Goal: Check status: Check status

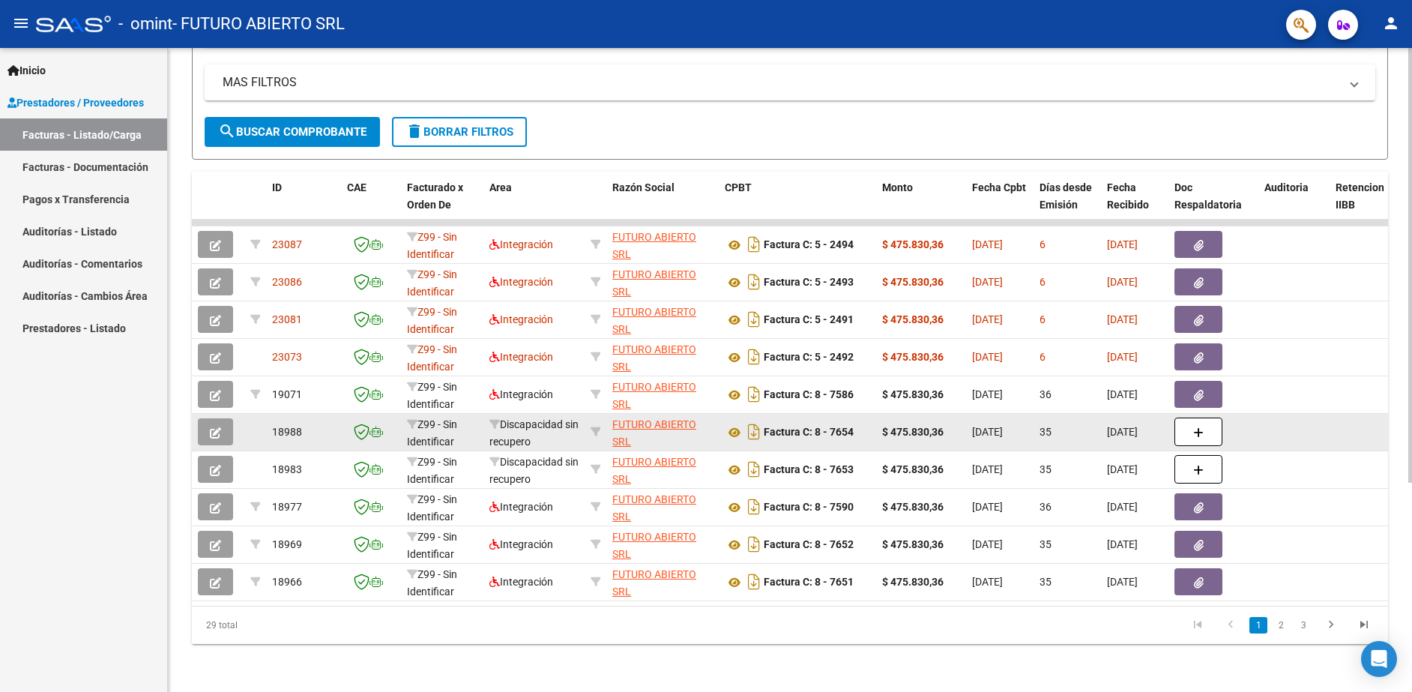
scroll to position [310, 0]
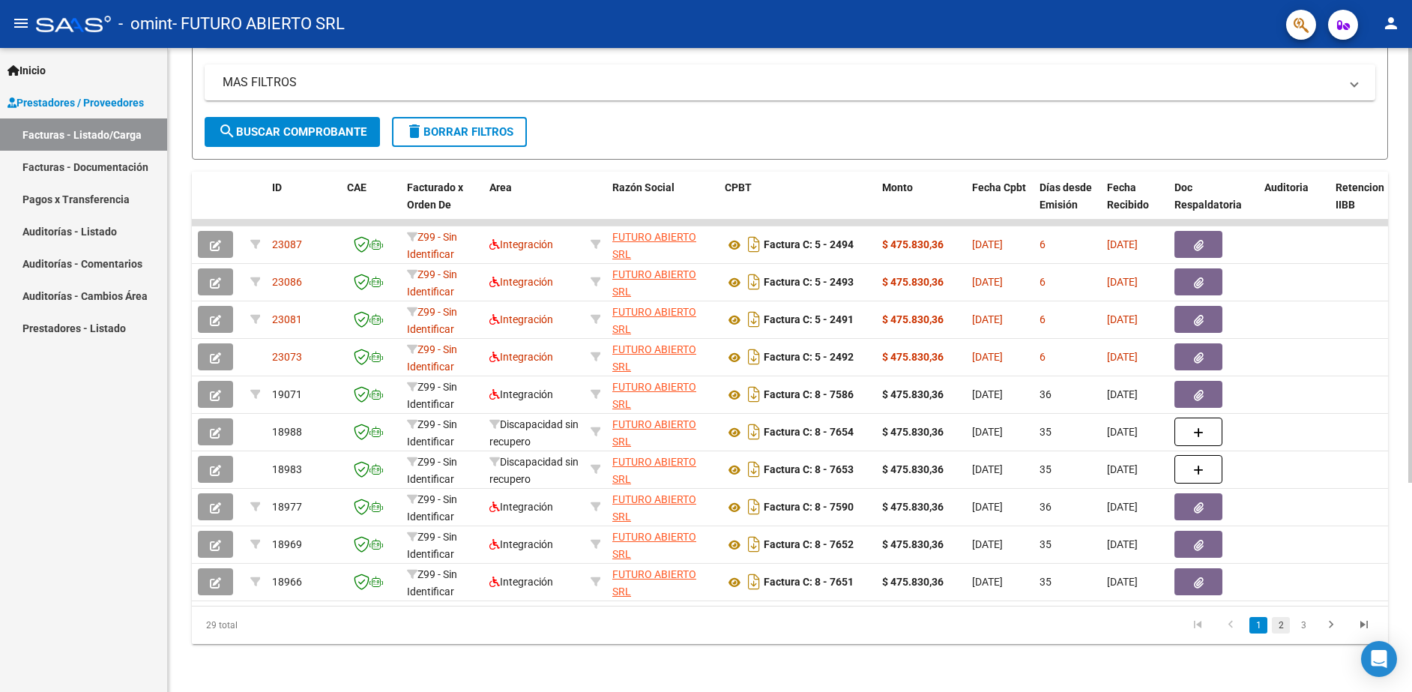
click at [1275, 628] on link "2" at bounding box center [1281, 625] width 18 height 16
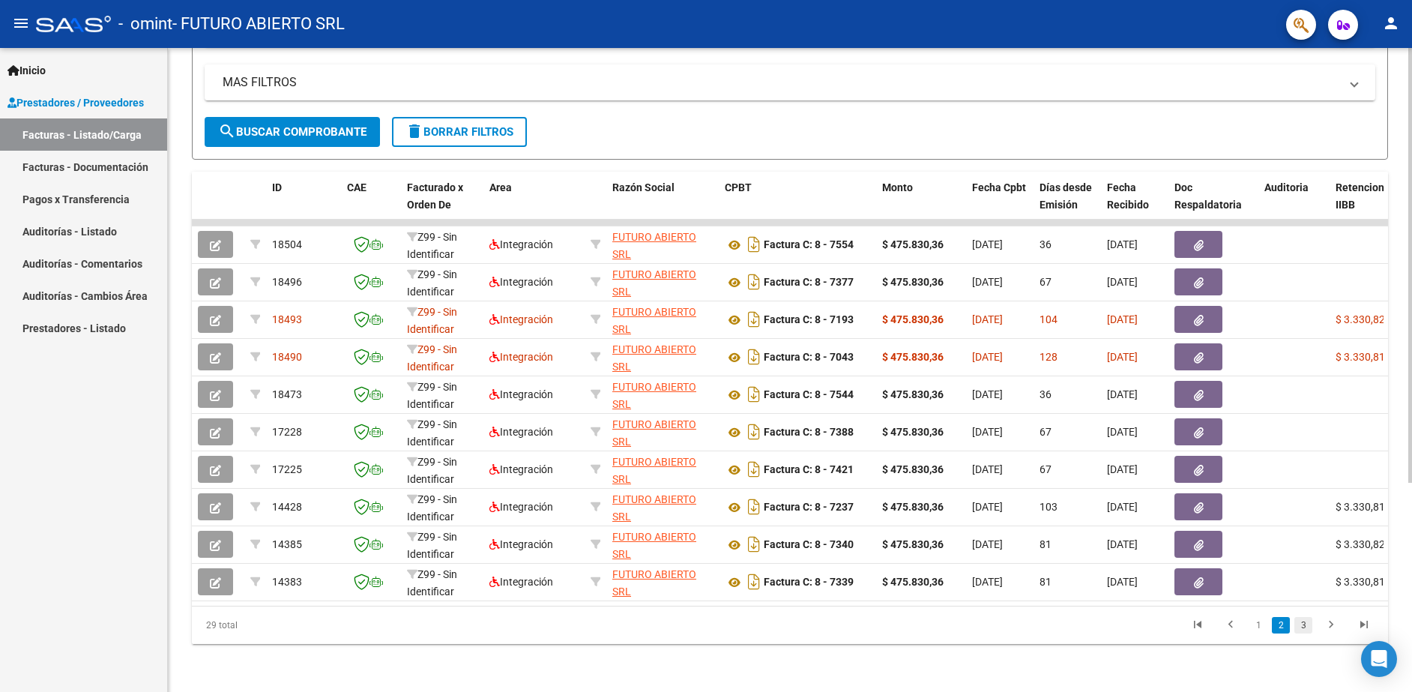
click at [1301, 627] on link "3" at bounding box center [1303, 625] width 18 height 16
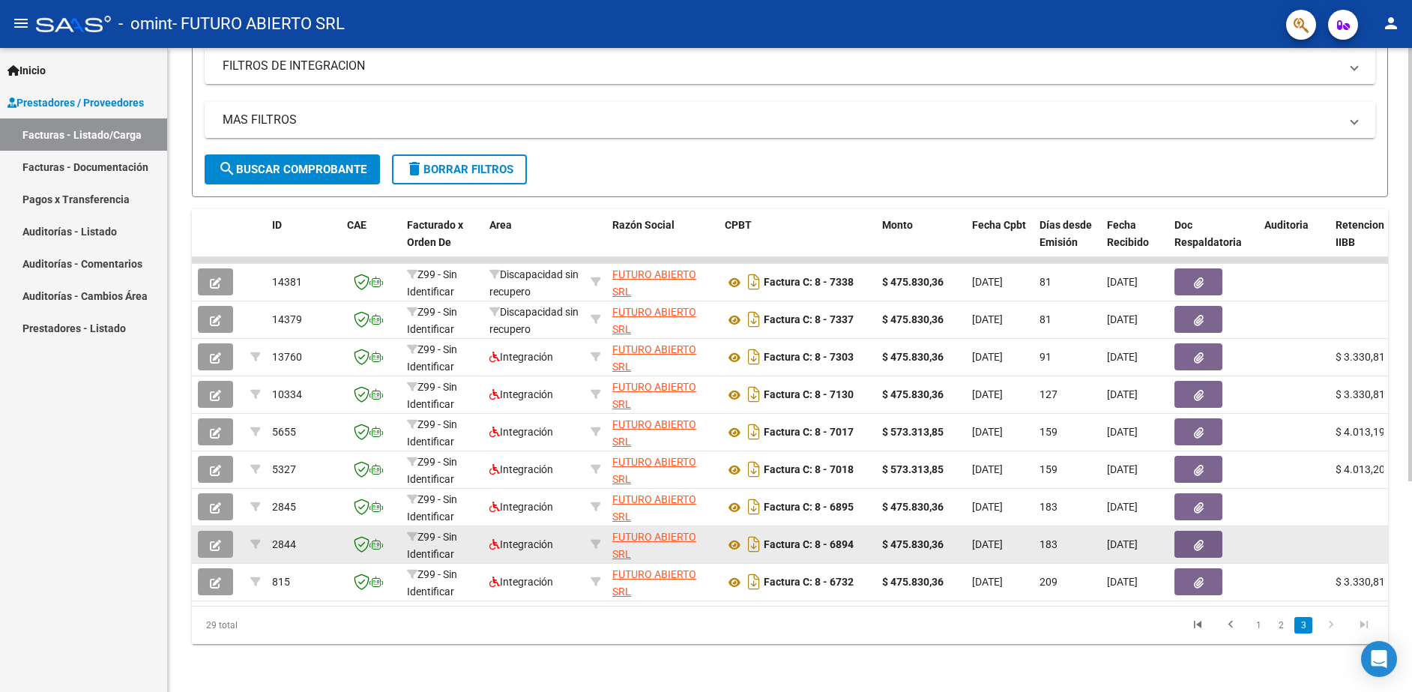
scroll to position [272, 0]
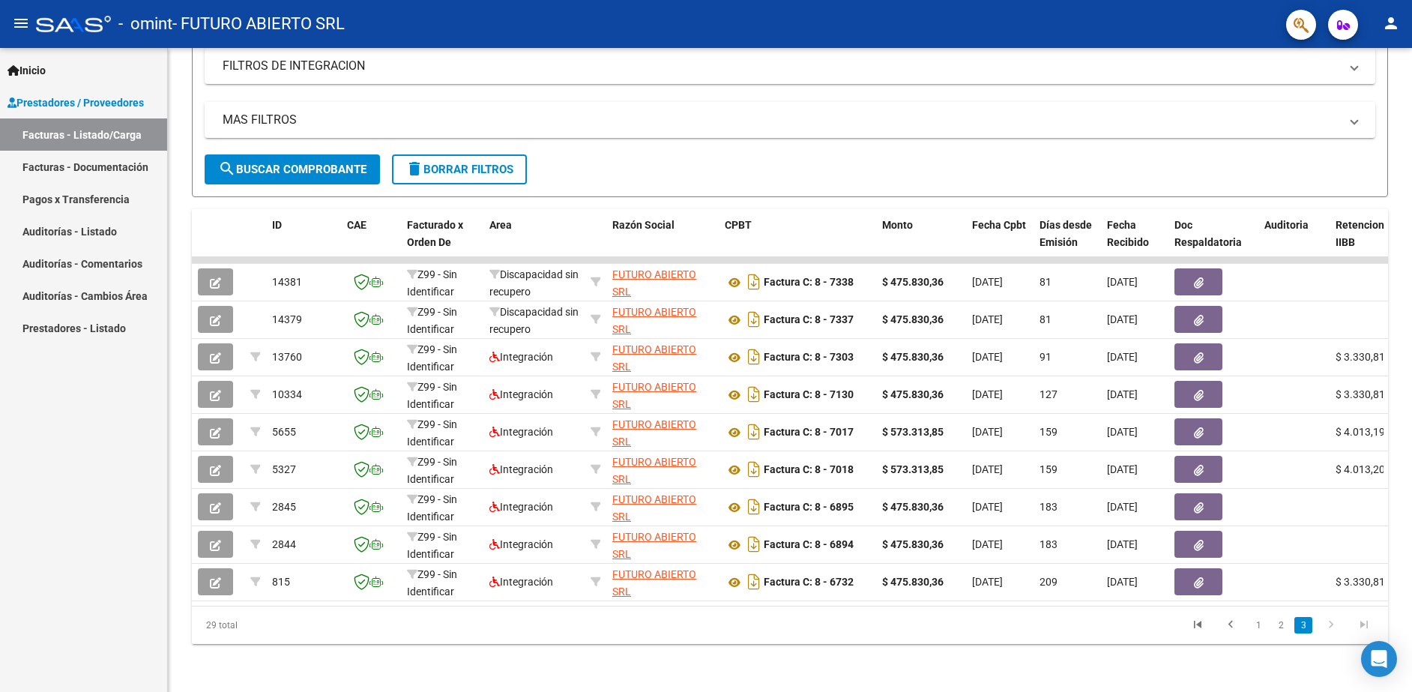
click at [1330, 628] on icon "go to next page" at bounding box center [1330, 627] width 19 height 18
click at [1279, 626] on link "2" at bounding box center [1281, 625] width 18 height 16
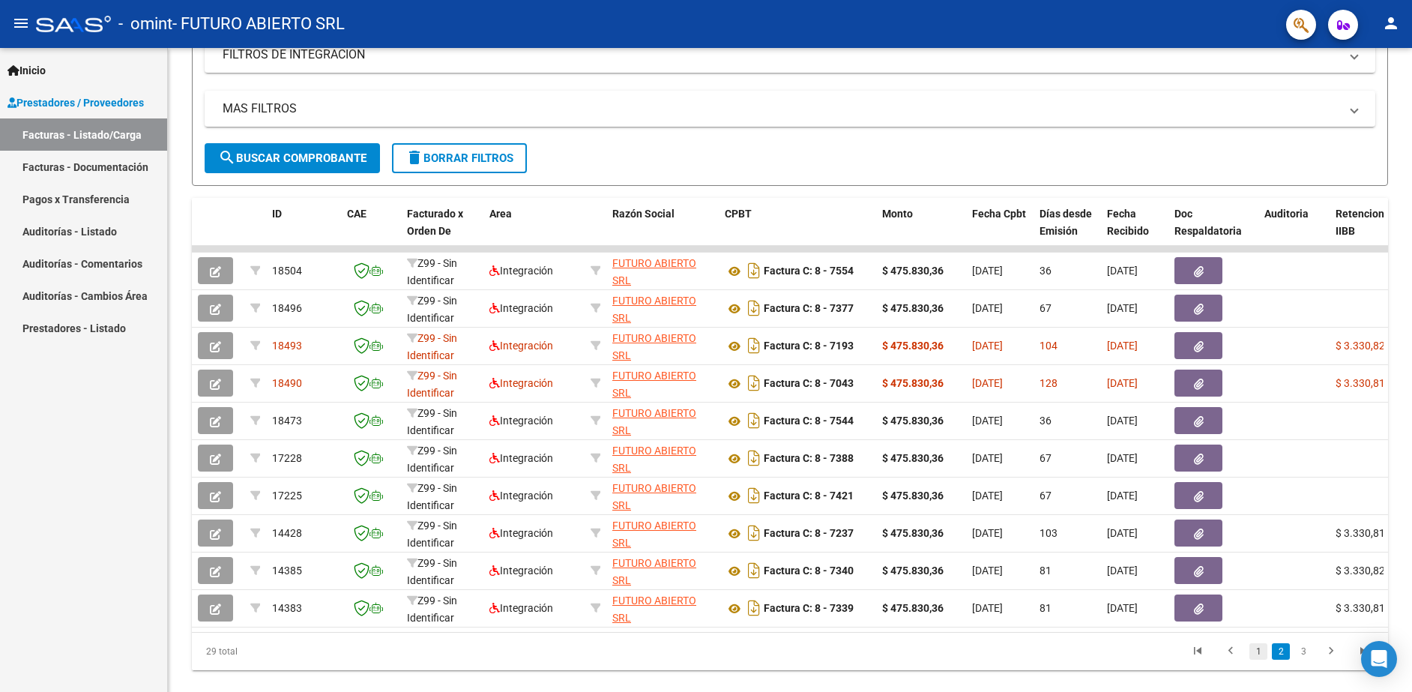
click at [1259, 660] on link "1" at bounding box center [1259, 651] width 18 height 16
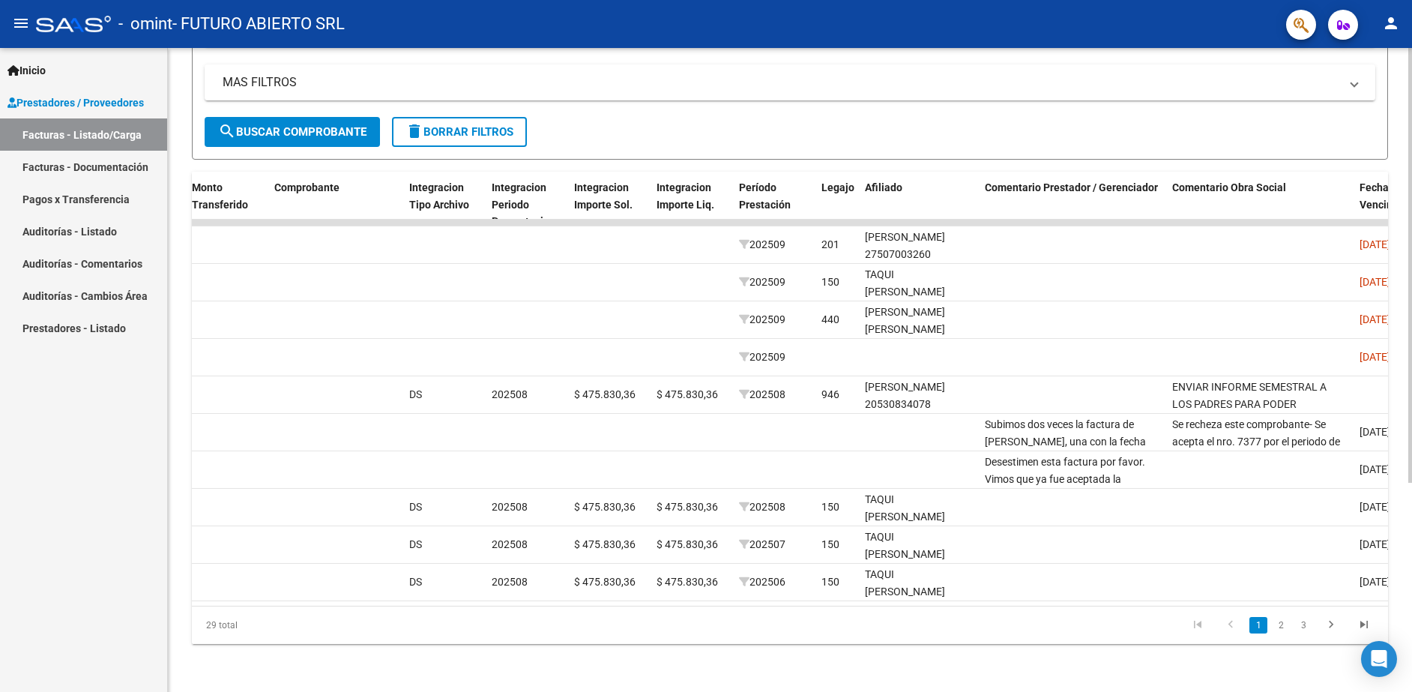
scroll to position [0, 1408]
click at [1276, 624] on link "2" at bounding box center [1281, 625] width 18 height 16
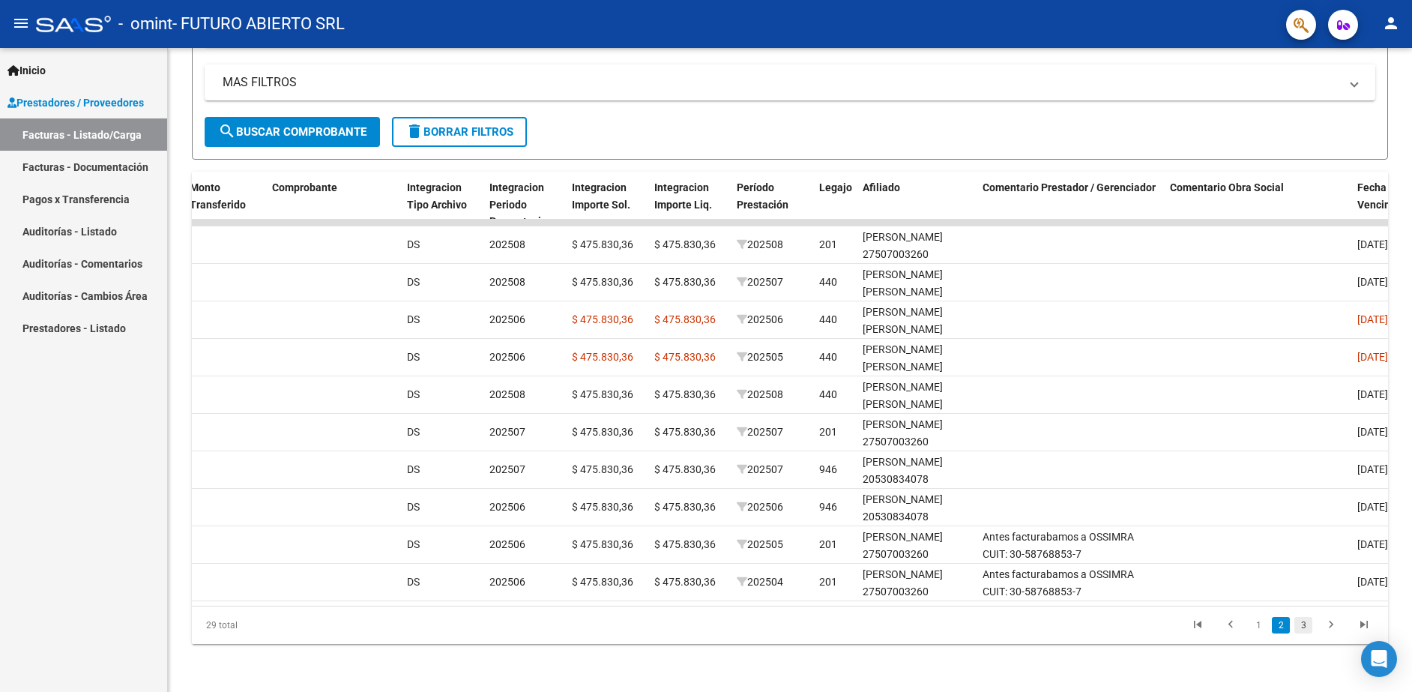
click at [1298, 623] on link "3" at bounding box center [1303, 625] width 18 height 16
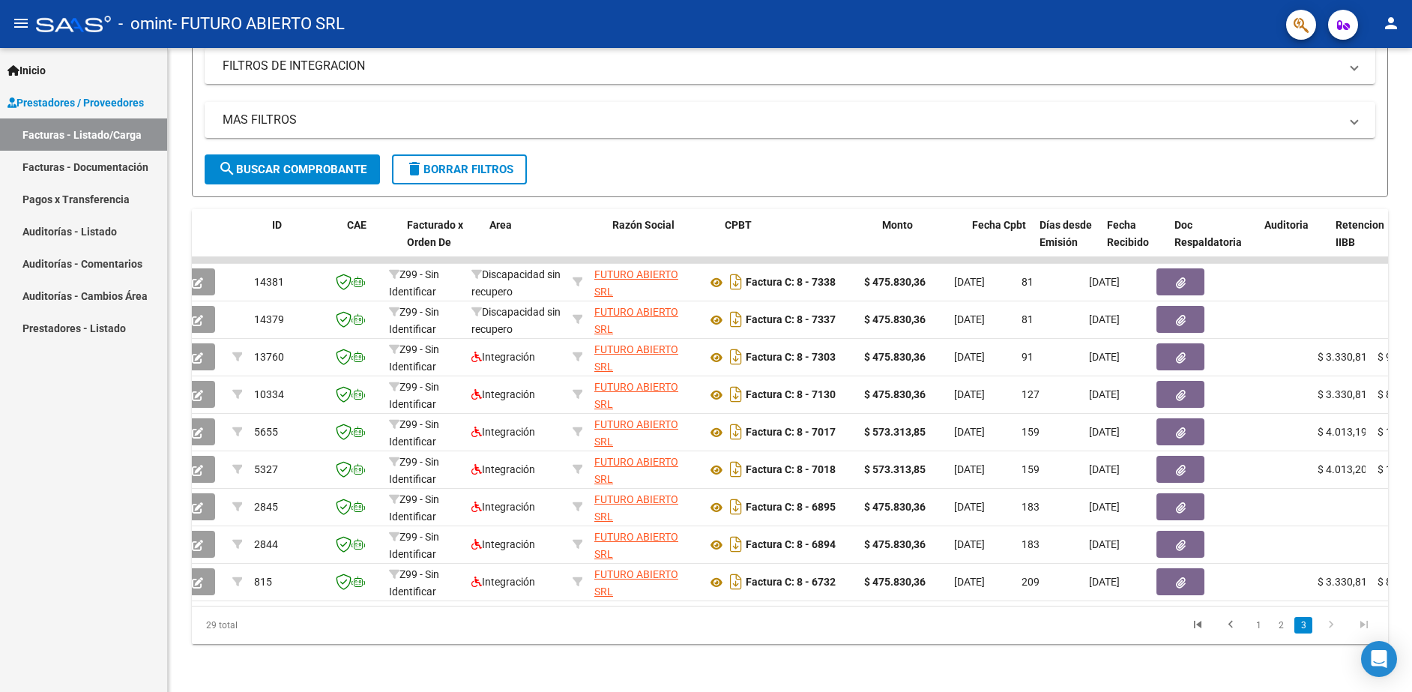
scroll to position [0, 0]
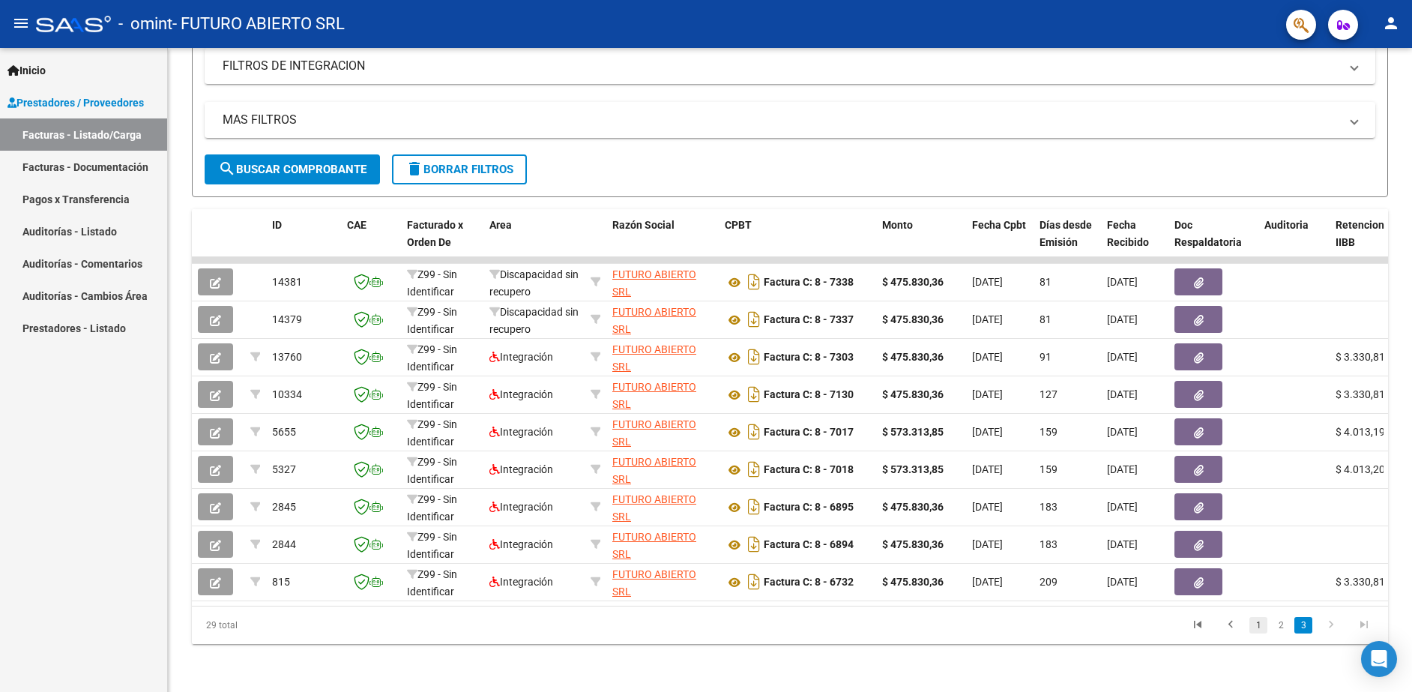
click at [1258, 624] on link "1" at bounding box center [1259, 625] width 18 height 16
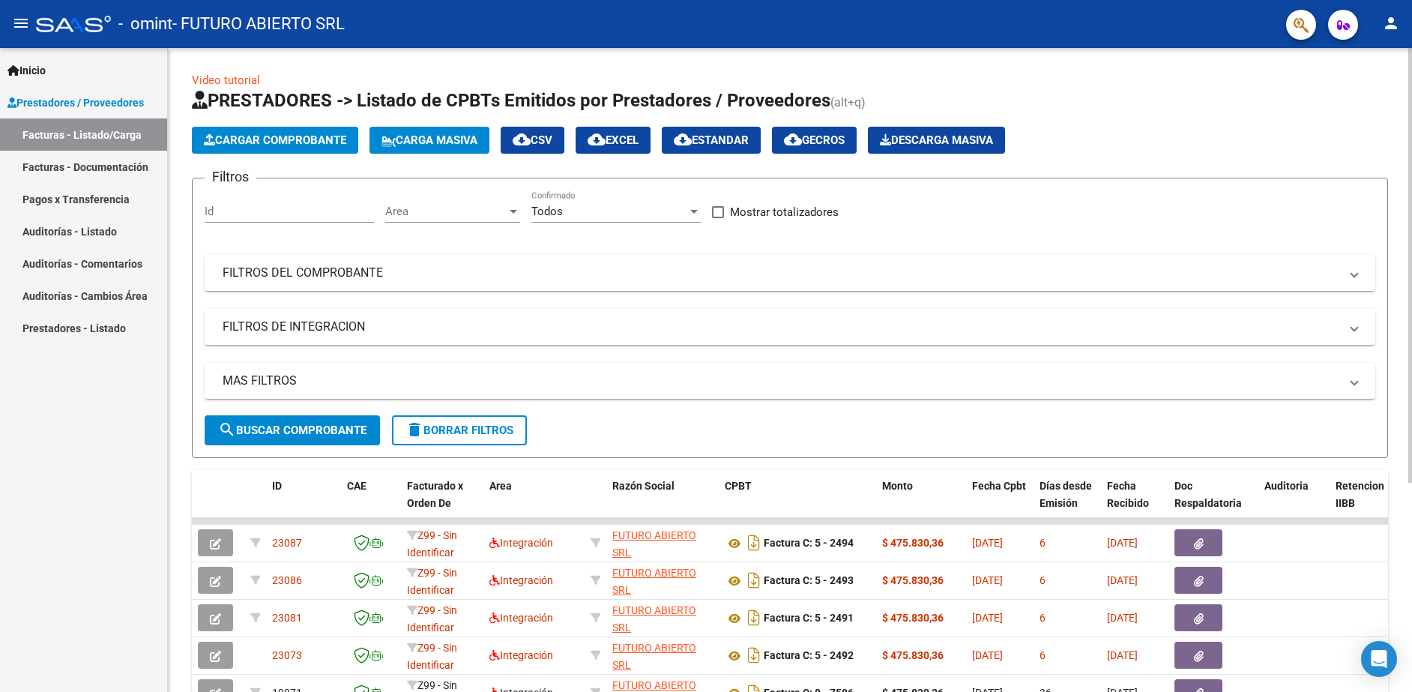
click at [342, 429] on span "search Buscar Comprobante" at bounding box center [292, 430] width 148 height 13
